Goal: Task Accomplishment & Management: Use online tool/utility

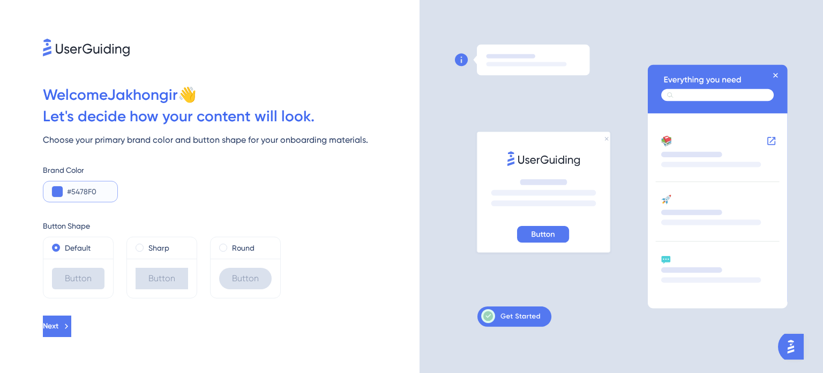
click at [58, 187] on button at bounding box center [57, 191] width 11 height 11
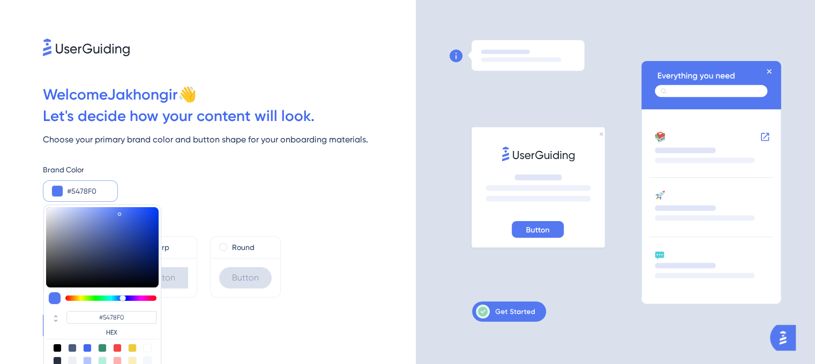
type input "#587cf4"
type input "#587CF4"
type input "#577bf4"
type input "#577BF4"
type input "#5075f4"
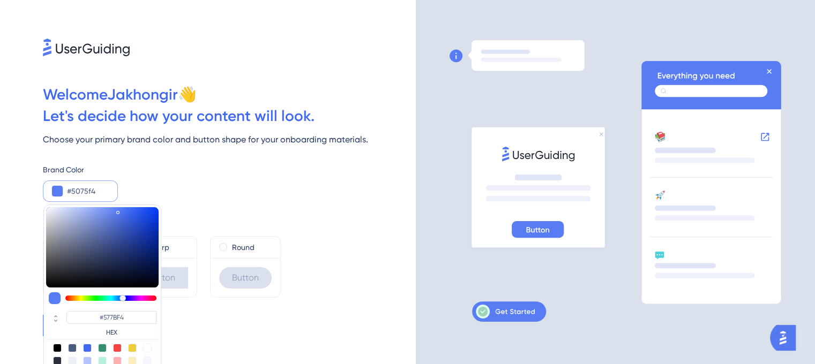
type input "#5075F4"
type input "#4169f1"
type input "#4169F1"
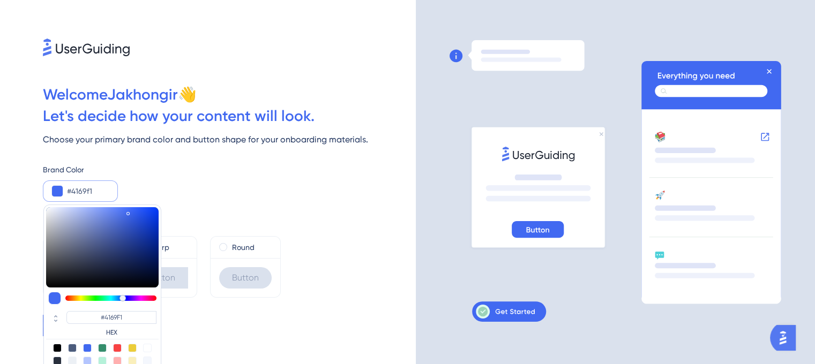
type input "#4068f1"
type input "#4068F1"
type input "#3f67f1"
type input "#3F67F1"
type input "#3a63f1"
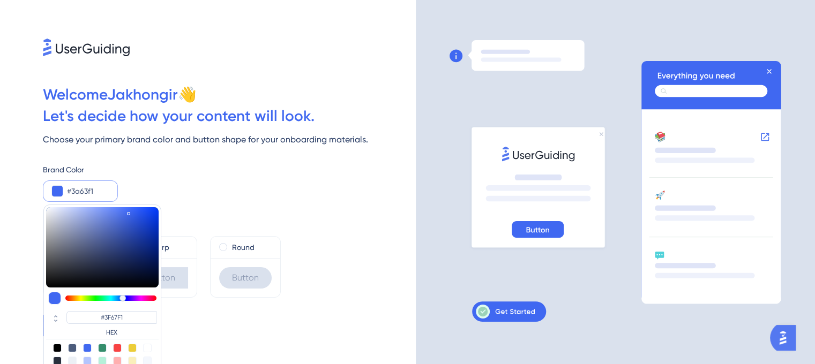
type input "#3A63F1"
drag, startPoint x: 118, startPoint y: 211, endPoint x: 131, endPoint y: 212, distance: 13.4
click at [131, 212] on div at bounding box center [102, 247] width 113 height 80
click at [200, 192] on div "Brand Color #3a63f1 #3A63F1 HEX" at bounding box center [229, 182] width 373 height 39
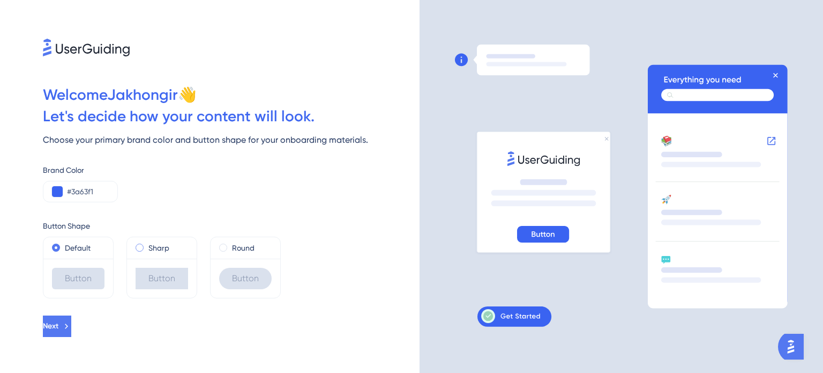
click at [154, 245] on label "Sharp" at bounding box center [158, 247] width 21 height 13
click at [76, 248] on label "Default" at bounding box center [78, 247] width 26 height 13
click at [73, 321] on button "Next" at bounding box center [58, 325] width 31 height 21
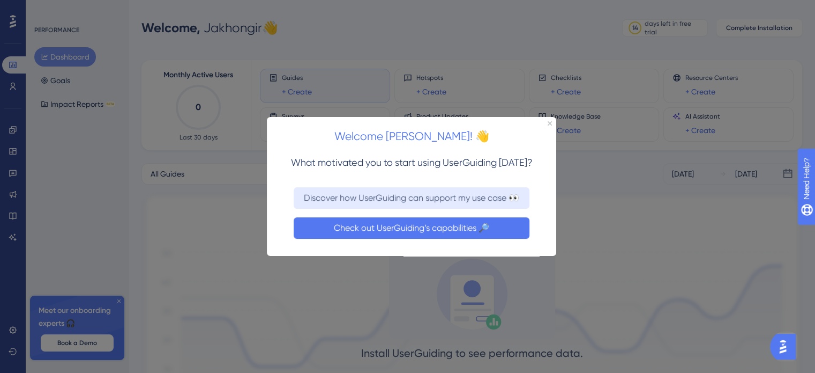
click at [400, 228] on button "Check out UserGuiding’s capabilities 🔎" at bounding box center [412, 227] width 236 height 21
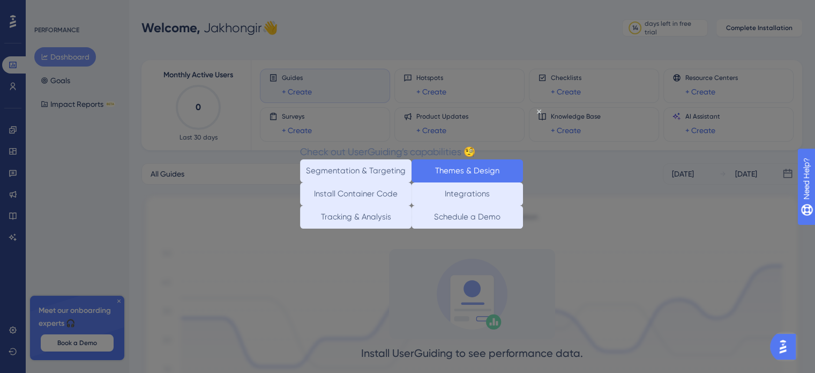
click at [463, 169] on button "Themes & Design" at bounding box center [467, 170] width 111 height 23
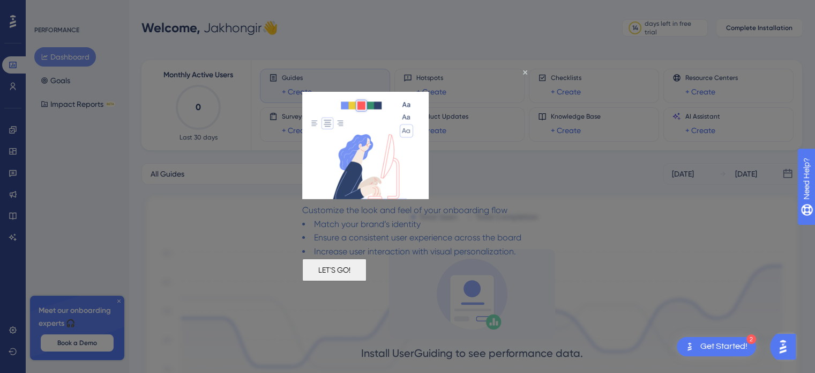
click at [367, 280] on button "LET'S GO!" at bounding box center [334, 269] width 64 height 23
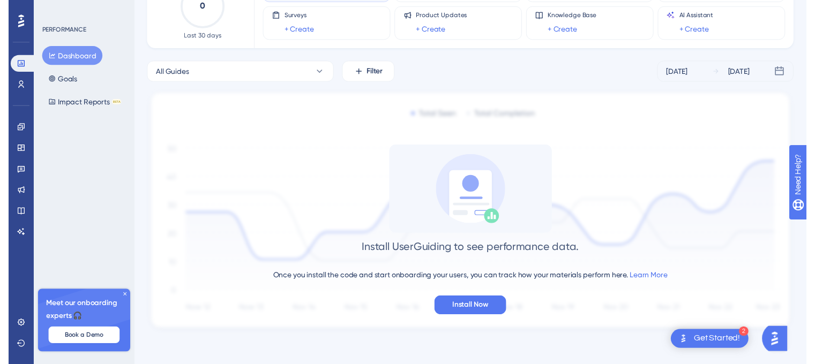
scroll to position [103, 0]
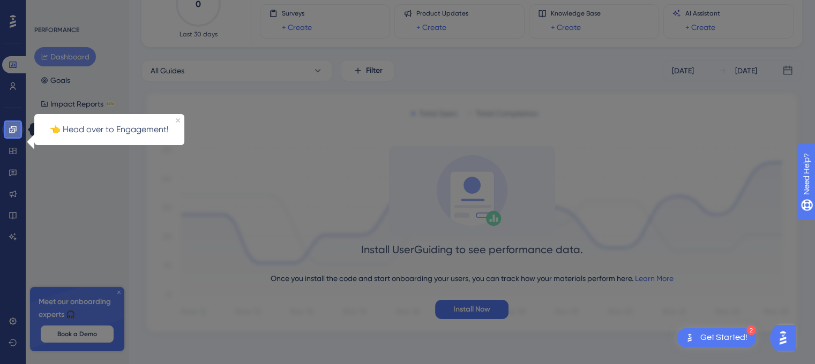
click at [14, 128] on icon at bounding box center [12, 129] width 7 height 7
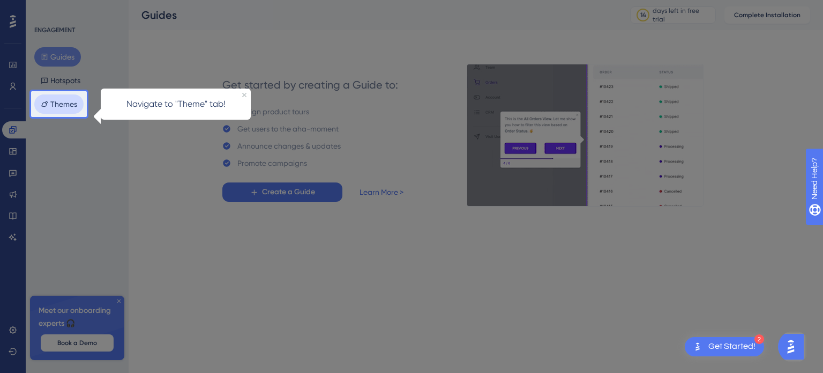
click at [61, 106] on button "Themes" at bounding box center [58, 103] width 49 height 19
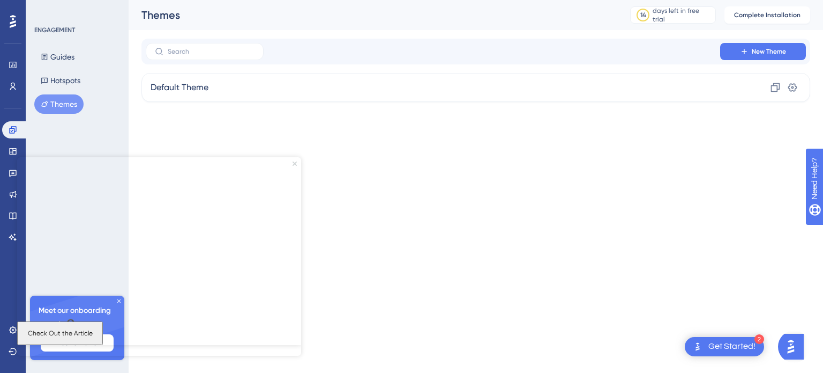
click at [295, 162] on icon "Close Preview" at bounding box center [295, 163] width 4 height 4
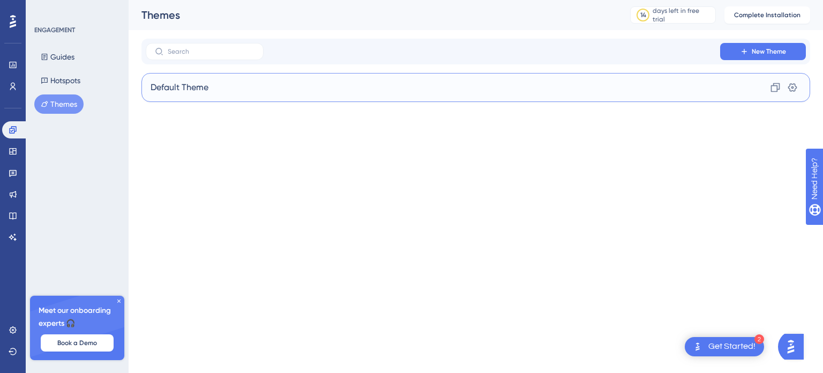
click at [348, 91] on div "Default Theme Clone Settings" at bounding box center [476, 87] width 669 height 29
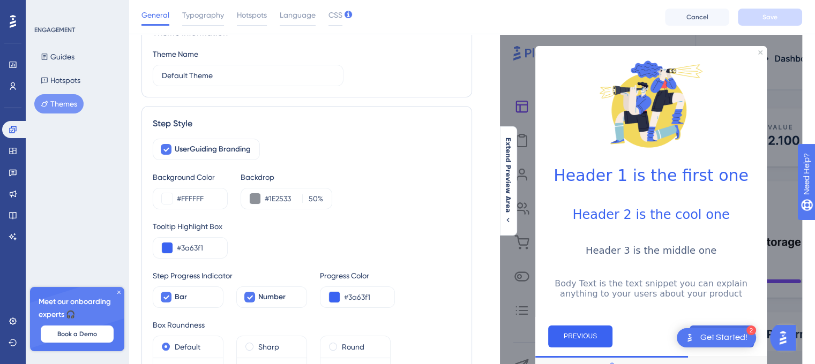
scroll to position [107, 0]
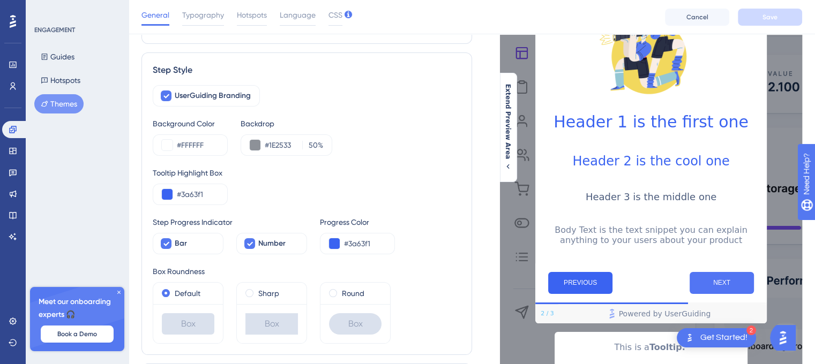
click at [720, 293] on button "NEXT" at bounding box center [722, 283] width 64 height 22
click at [735, 294] on button "NEXT" at bounding box center [722, 283] width 64 height 22
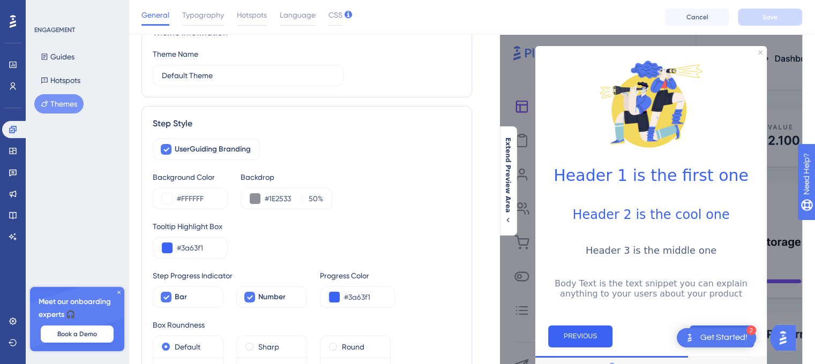
click at [671, 255] on h3 "Header 3 is the middle one" at bounding box center [651, 250] width 214 height 11
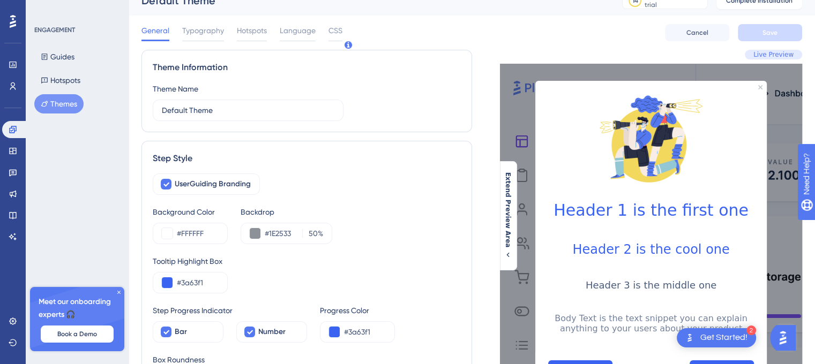
scroll to position [0, 0]
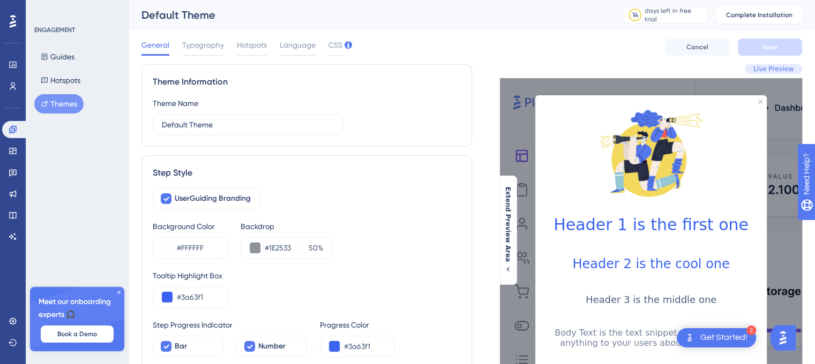
click at [683, 227] on h1 "Header 1 is the first one" at bounding box center [651, 224] width 214 height 19
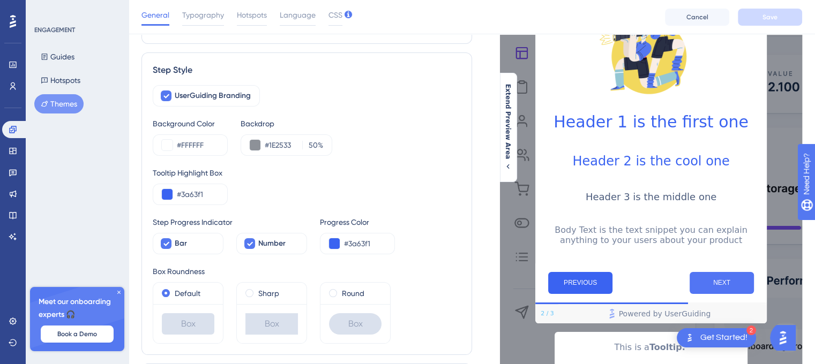
click at [737, 288] on button "NEXT" at bounding box center [722, 283] width 64 height 22
click at [723, 291] on button "NEXT" at bounding box center [722, 283] width 64 height 22
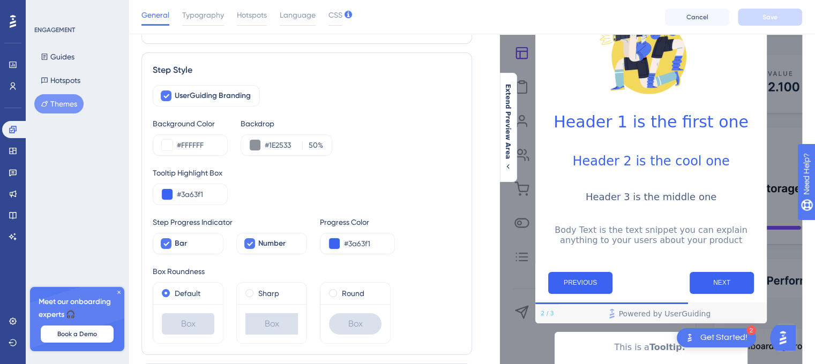
click at [732, 337] on div "Get Started!" at bounding box center [724, 338] width 47 height 12
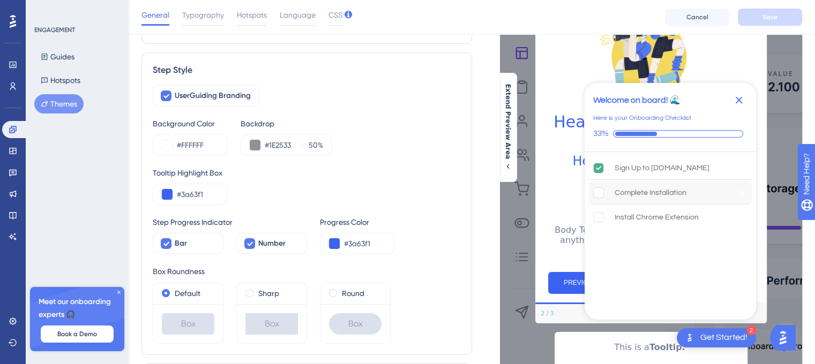
click at [679, 188] on div "Complete Installation" at bounding box center [651, 193] width 72 height 13
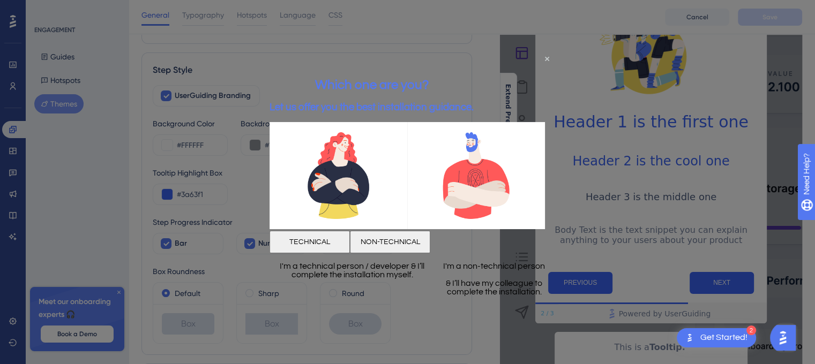
scroll to position [0, 0]
click at [430, 239] on button "NON-TECHNICAL" at bounding box center [390, 242] width 80 height 23
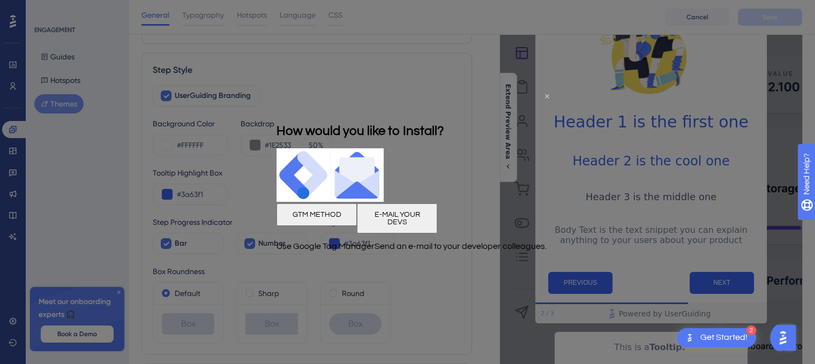
click at [547, 97] on icon "Close Preview" at bounding box center [547, 96] width 4 height 4
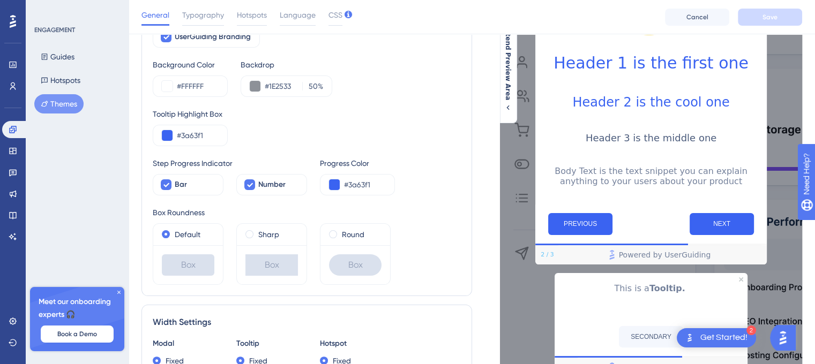
scroll to position [268, 0]
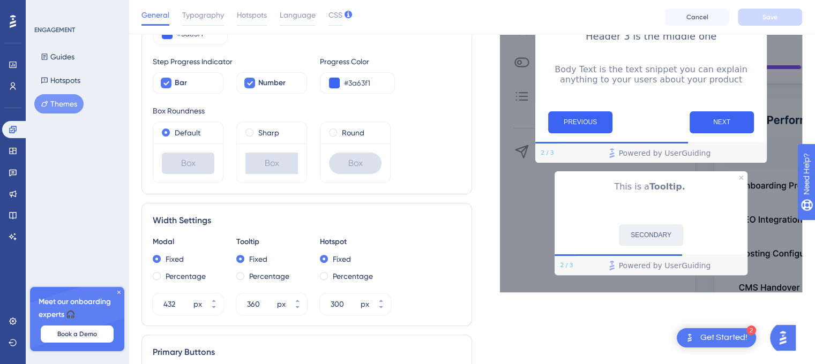
click at [667, 244] on button "SECONDARY" at bounding box center [651, 235] width 64 height 21
click at [740, 180] on icon "Close Preview" at bounding box center [741, 178] width 4 height 4
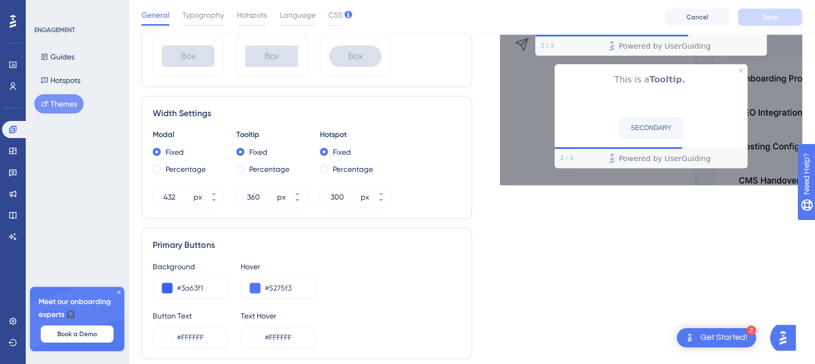
click at [768, 198] on div "Live Preview Header 1 is the first one Header 2 is the cool one Header 3 is the…" at bounding box center [637, 157] width 331 height 929
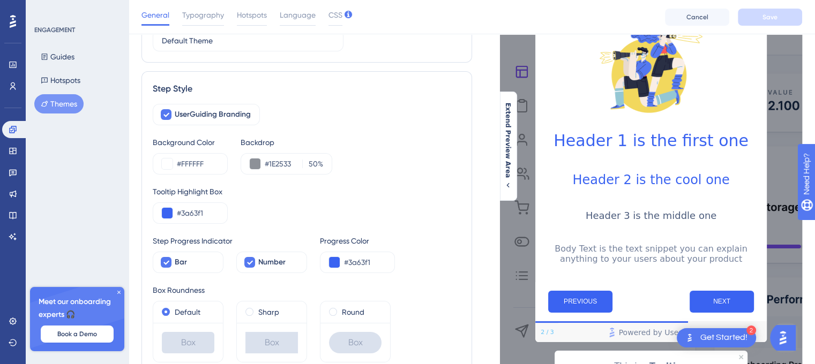
scroll to position [0, 0]
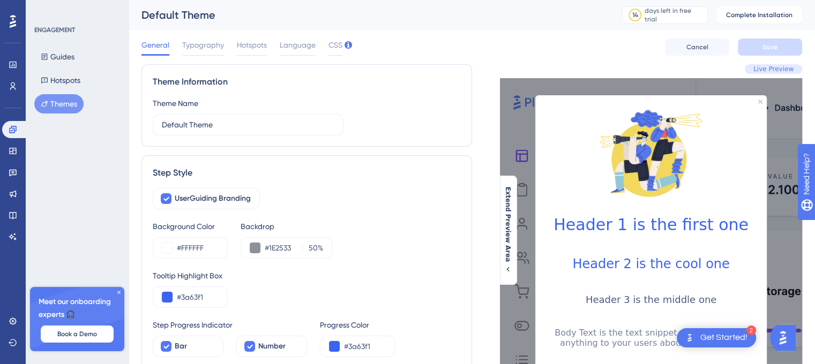
drag, startPoint x: 639, startPoint y: 210, endPoint x: 620, endPoint y: 151, distance: 62.5
click at [636, 194] on div at bounding box center [651, 153] width 232 height 116
click at [761, 102] on icon "Close Preview" at bounding box center [760, 102] width 4 height 4
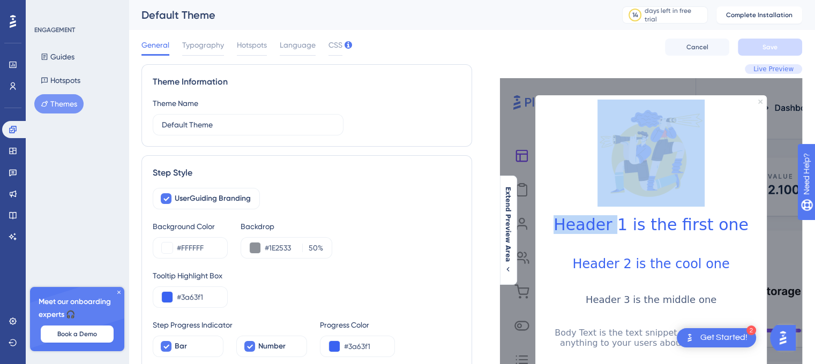
click at [761, 102] on icon "Close Preview" at bounding box center [760, 102] width 4 height 4
click at [710, 145] on div at bounding box center [651, 153] width 214 height 107
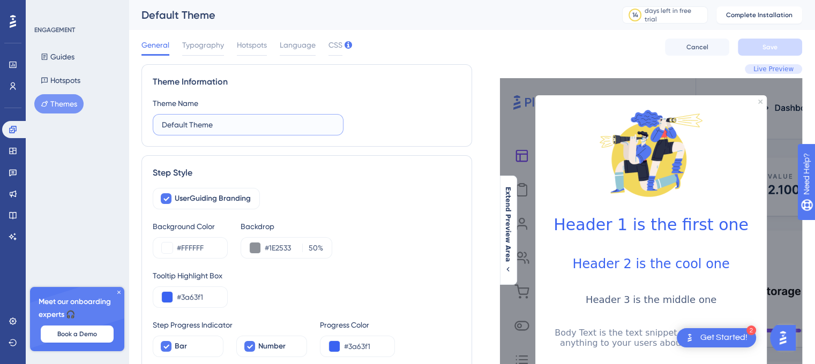
click at [261, 122] on input "Default Theme" at bounding box center [248, 125] width 173 height 12
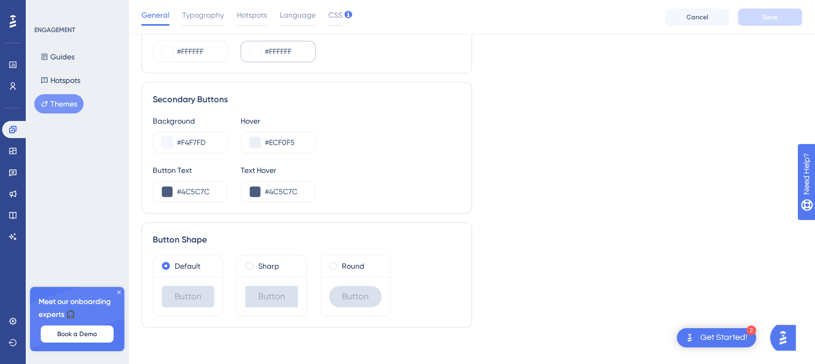
scroll to position [666, 0]
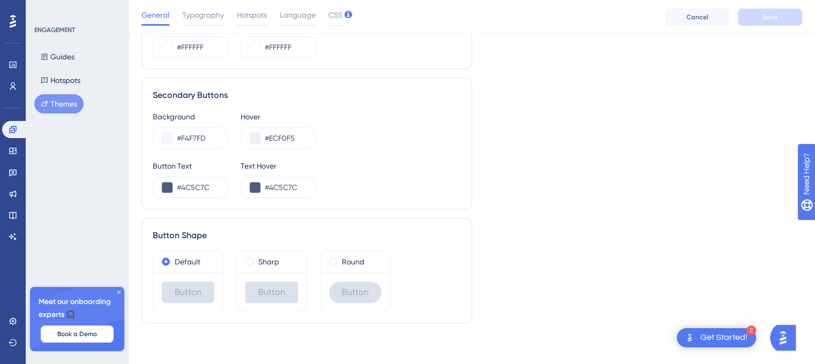
click at [709, 18] on button "Cancel" at bounding box center [697, 17] width 64 height 17
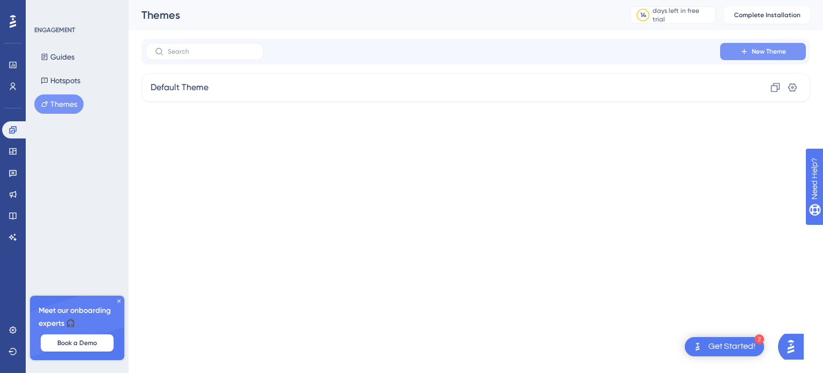
click at [772, 56] on button "New Theme" at bounding box center [763, 51] width 86 height 17
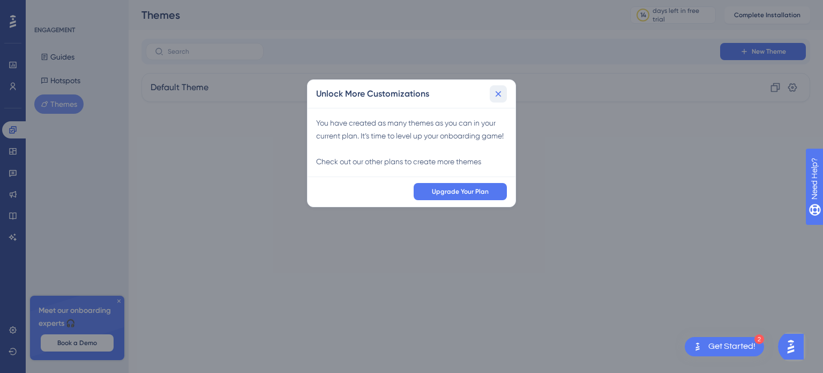
click at [497, 91] on icon at bounding box center [498, 93] width 11 height 11
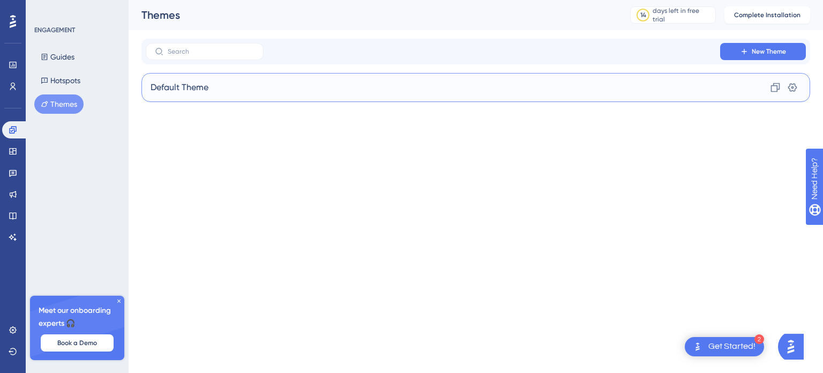
click at [472, 92] on div "Default Theme Clone Settings" at bounding box center [476, 87] width 669 height 29
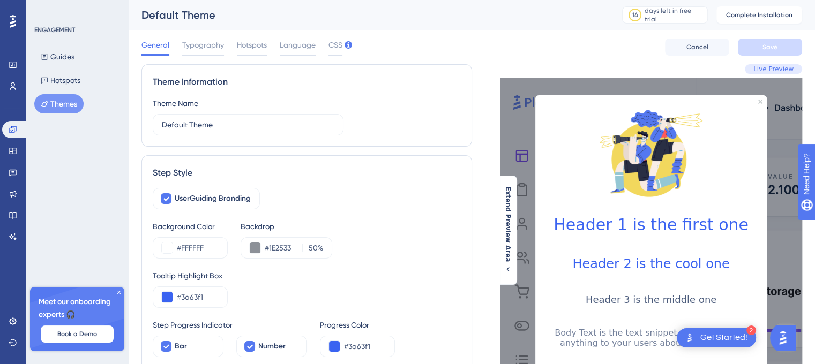
click at [613, 222] on h1 "Header 1 is the first one" at bounding box center [651, 224] width 214 height 19
click at [204, 41] on span "Typography" at bounding box center [203, 45] width 42 height 13
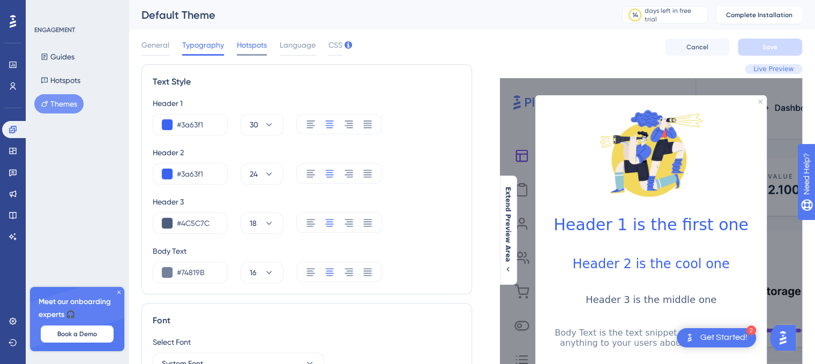
click at [250, 41] on span "Hotspots" at bounding box center [252, 45] width 30 height 13
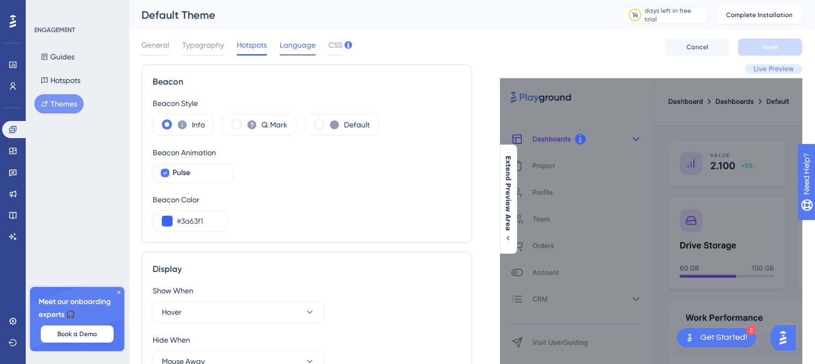
click at [295, 48] on span "Language" at bounding box center [298, 45] width 36 height 13
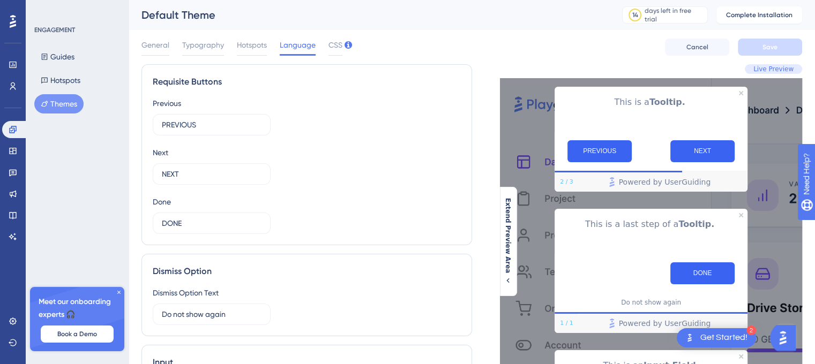
click at [327, 42] on div "General Typography Hotspots Language CSS" at bounding box center [242, 47] width 201 height 17
click at [333, 46] on span "CSS" at bounding box center [336, 45] width 14 height 13
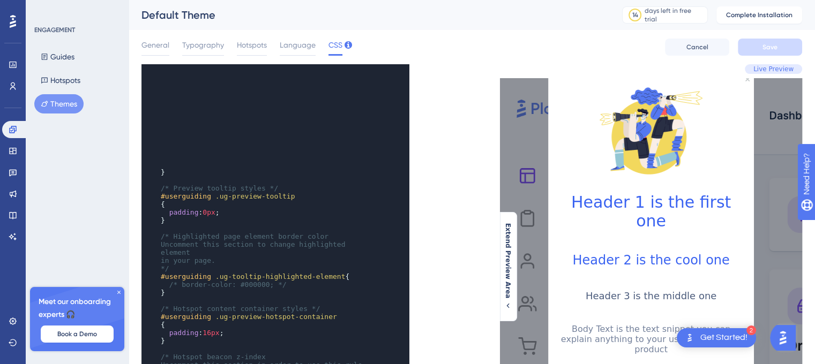
scroll to position [482, 0]
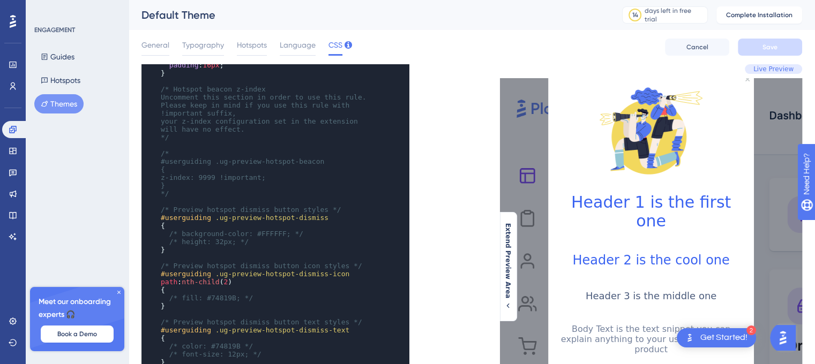
click at [172, 49] on div "General Typography Hotspots Language CSS" at bounding box center [242, 47] width 201 height 17
click at [205, 46] on span "Typography" at bounding box center [203, 45] width 42 height 13
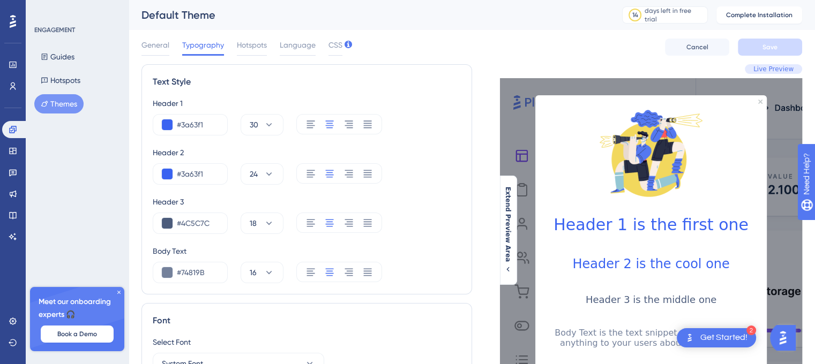
scroll to position [235, 0]
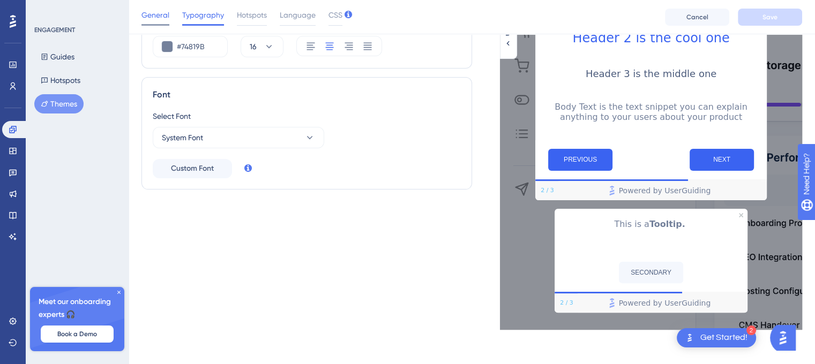
click at [163, 24] on div at bounding box center [156, 25] width 28 height 2
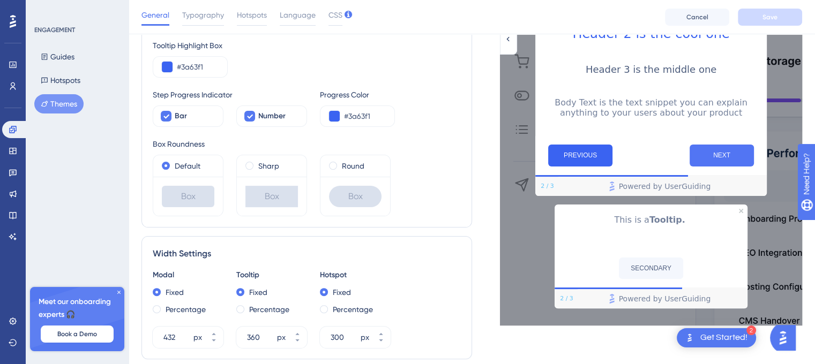
click at [710, 166] on button "NEXT" at bounding box center [722, 156] width 64 height 22
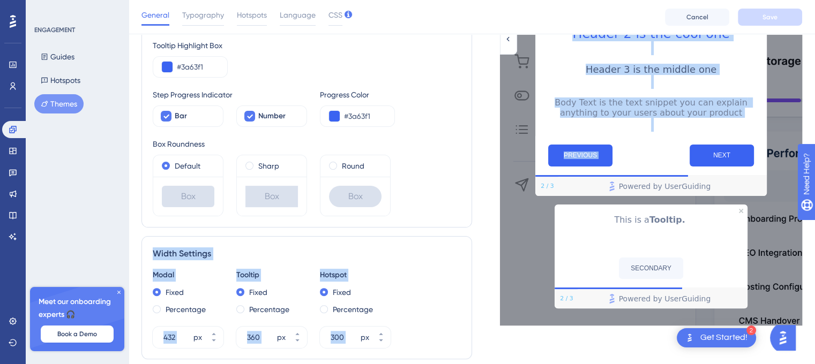
drag, startPoint x: 662, startPoint y: 178, endPoint x: 465, endPoint y: 172, distance: 197.3
click at [463, 174] on div "Theme Information Theme Name Default Theme Step Style UserGuiding Branding Back…" at bounding box center [472, 298] width 661 height 929
click at [709, 132] on div "Body Text is the text snippet you can explain anything to your users about your…" at bounding box center [651, 115] width 214 height 34
click at [674, 166] on div "NEXT" at bounding box center [702, 156] width 103 height 22
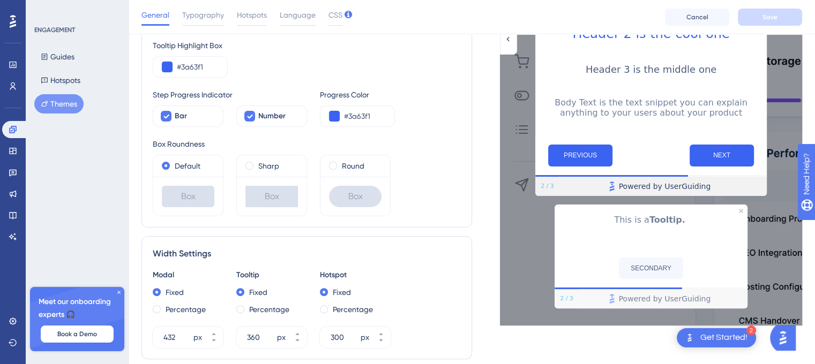
click at [673, 189] on link "Powered by UserGuiding" at bounding box center [660, 186] width 203 height 19
click at [674, 193] on span "Powered by UserGuiding" at bounding box center [665, 186] width 92 height 13
click at [660, 279] on button "SECONDARY" at bounding box center [651, 268] width 64 height 21
click at [665, 277] on button "SECONDARY" at bounding box center [651, 268] width 64 height 21
drag, startPoint x: 665, startPoint y: 277, endPoint x: 680, endPoint y: 273, distance: 15.1
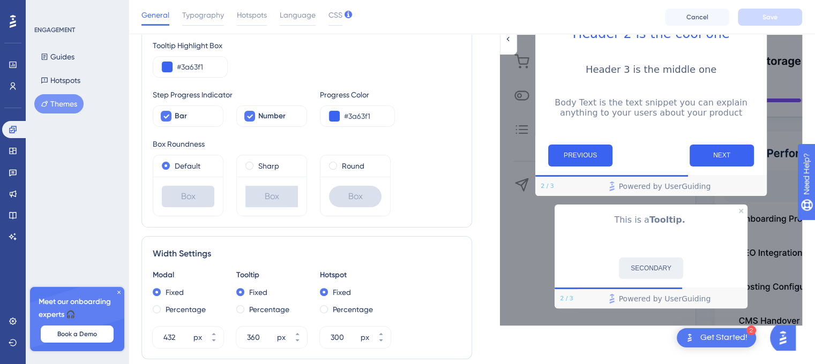
click at [667, 276] on button "SECONDARY" at bounding box center [651, 268] width 64 height 21
click at [688, 302] on span "Powered by UserGuiding" at bounding box center [665, 299] width 92 height 13
click at [742, 213] on icon "Close Preview" at bounding box center [741, 211] width 4 height 4
click at [791, 331] on img "Open AI Assistant Launcher" at bounding box center [782, 338] width 19 height 19
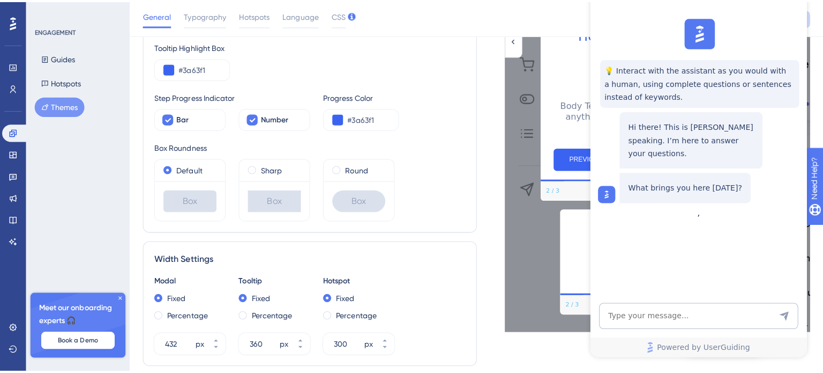
scroll to position [0, 0]
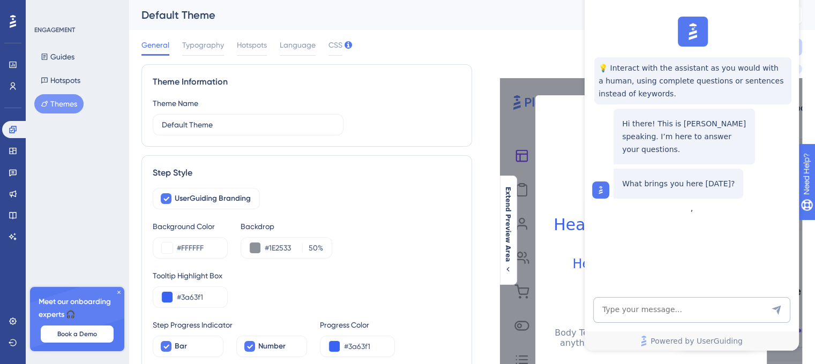
click at [444, 174] on div "Step Style" at bounding box center [307, 173] width 308 height 13
click at [116, 293] on icon at bounding box center [119, 292] width 6 height 6
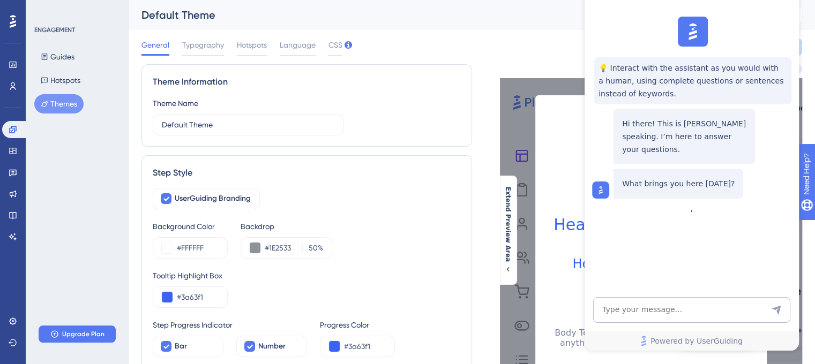
click at [96, 161] on div "ENGAGEMENT Guides Hotspots Themes Upgrade Plan" at bounding box center [77, 182] width 103 height 364
click at [74, 82] on button "Hotspots" at bounding box center [60, 80] width 53 height 19
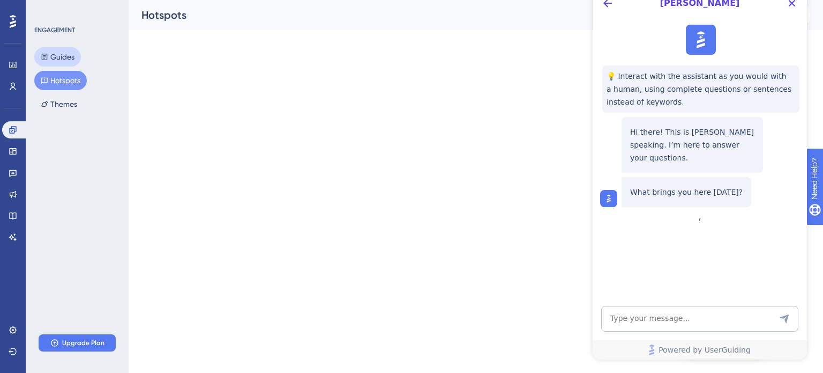
click at [71, 59] on button "Guides" at bounding box center [57, 56] width 47 height 19
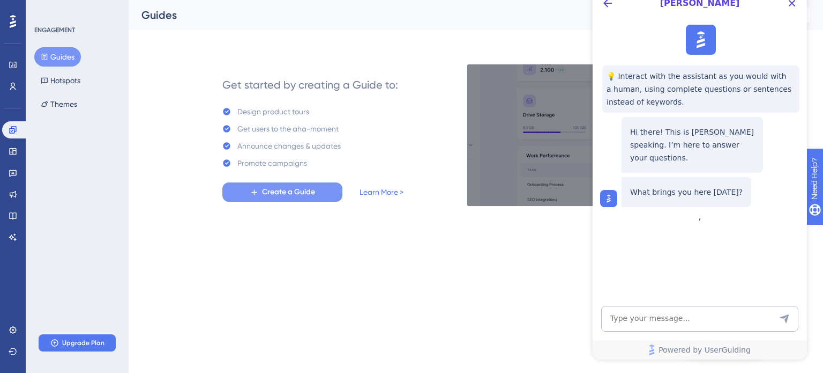
click at [312, 193] on span "Create a Guide" at bounding box center [288, 191] width 53 height 13
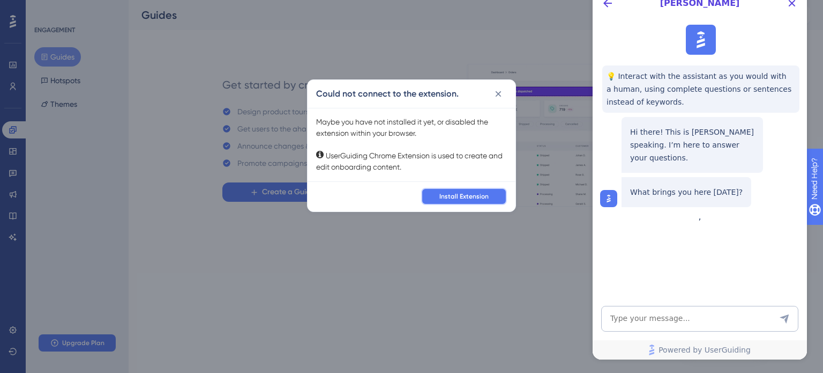
click at [466, 197] on span "Install Extension" at bounding box center [464, 196] width 49 height 9
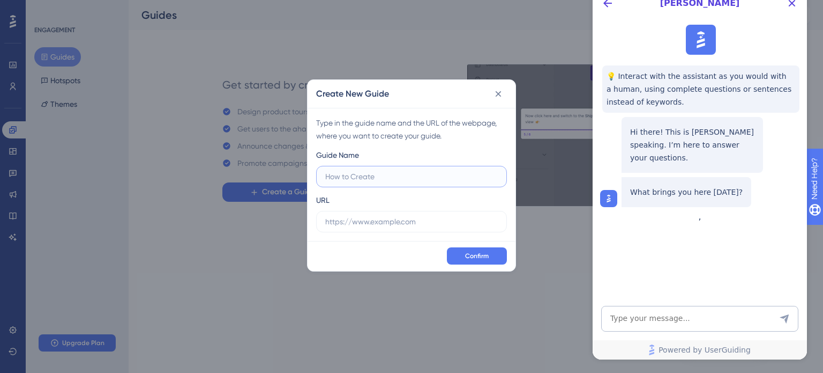
click at [405, 176] on input "text" at bounding box center [411, 176] width 173 height 12
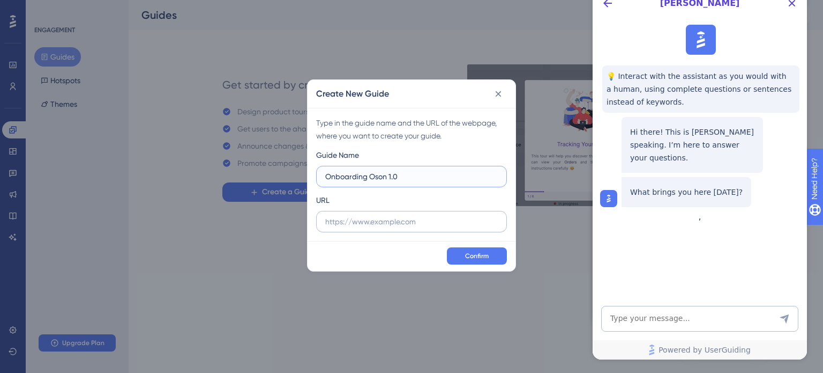
type input "Onboarding Oson 1.0"
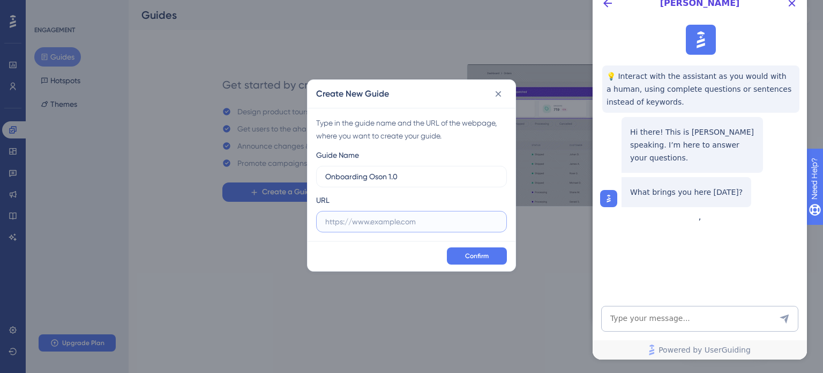
click at [420, 217] on input "text" at bounding box center [411, 221] width 173 height 12
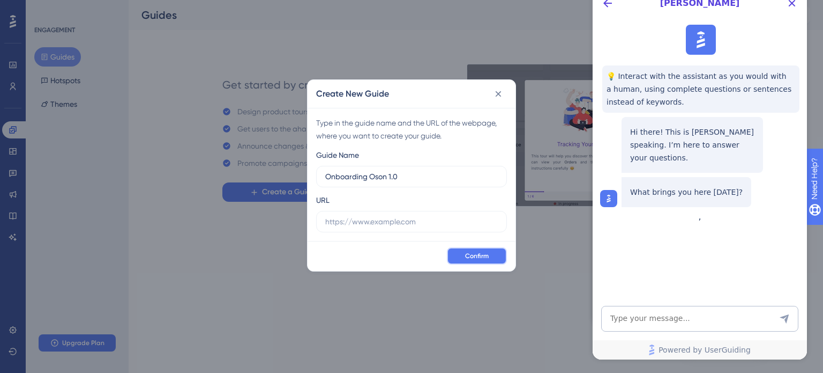
click at [476, 259] on span "Confirm" at bounding box center [477, 255] width 24 height 9
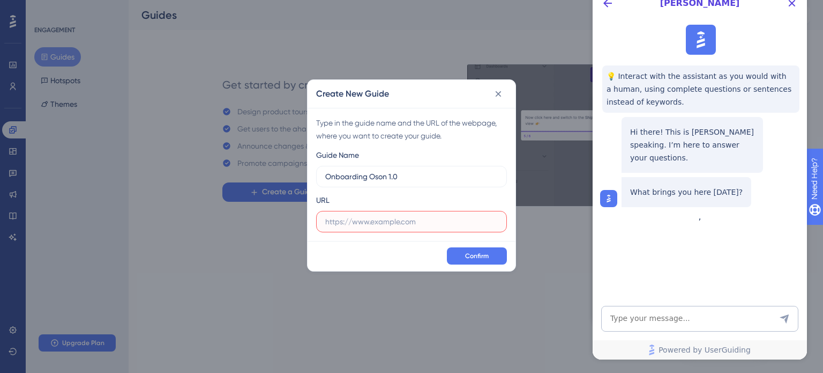
click at [402, 224] on input "text" at bounding box center [411, 221] width 173 height 12
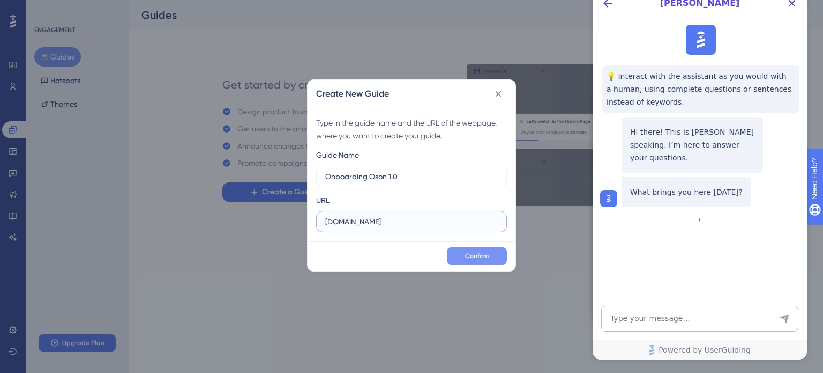
type input "[DOMAIN_NAME]"
click at [472, 251] on span "Confirm" at bounding box center [477, 255] width 24 height 9
